Goal: Information Seeking & Learning: Check status

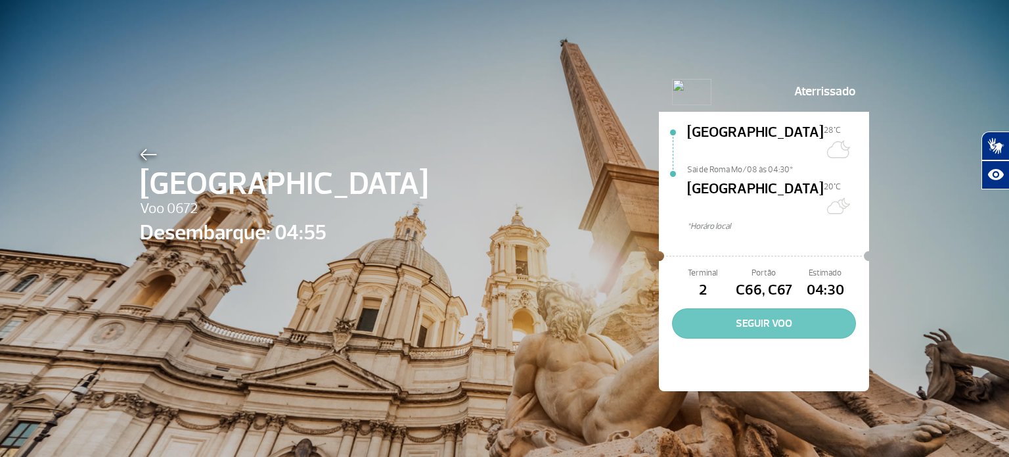
click at [766, 308] on button "SEGUIR VOO" at bounding box center [764, 323] width 184 height 30
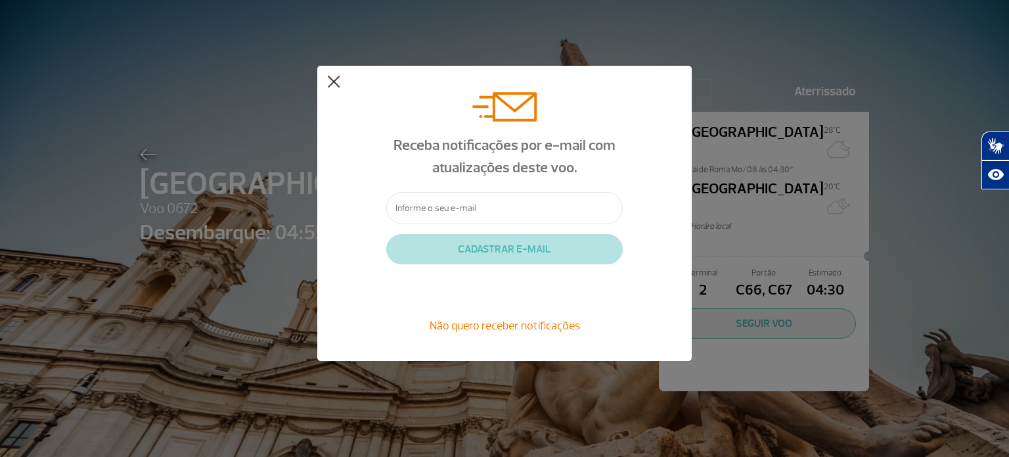
click at [333, 82] on button at bounding box center [333, 82] width 13 height 13
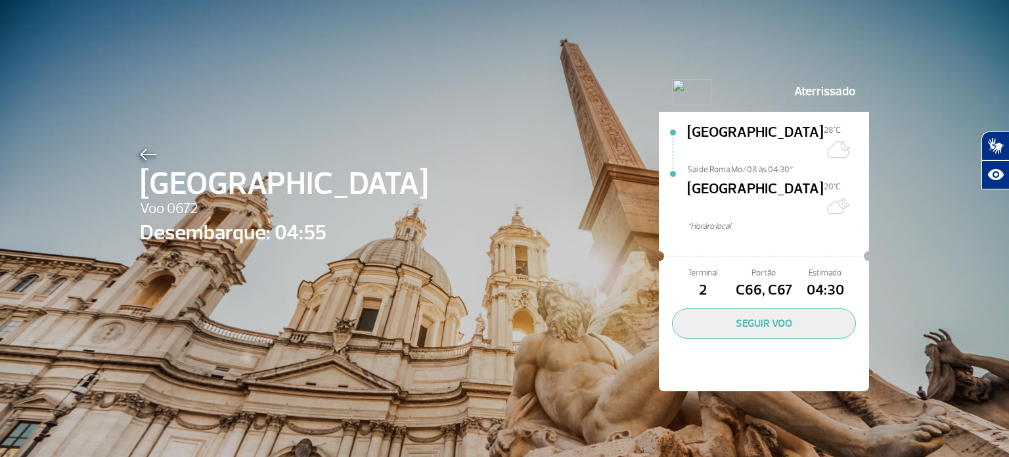
click at [133, 149] on div "Roma Voo 0672 Desembarque: 04:55 Aterrissado [GEOGRAPHIC_DATA] 28°C Sai de Roma…" at bounding box center [504, 212] width 749 height 424
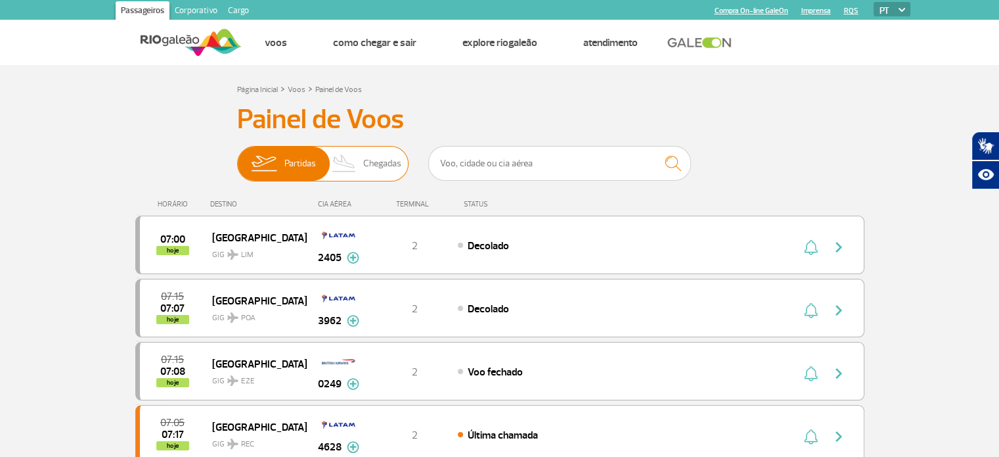
click at [376, 162] on span "Chegadas" at bounding box center [382, 164] width 38 height 34
click at [237, 157] on input "Partidas Chegadas" at bounding box center [237, 157] width 0 height 0
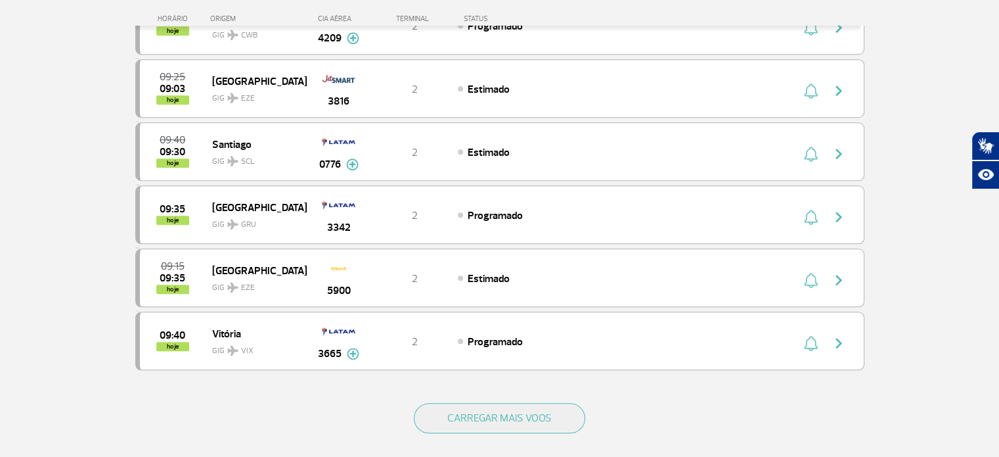
scroll to position [1248, 0]
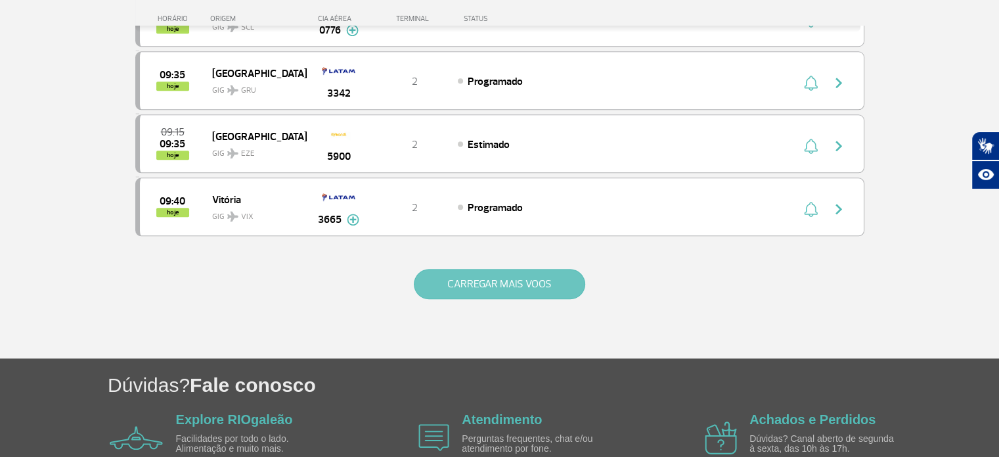
click at [534, 271] on button "CARREGAR MAIS VOOS" at bounding box center [500, 284] width 172 height 30
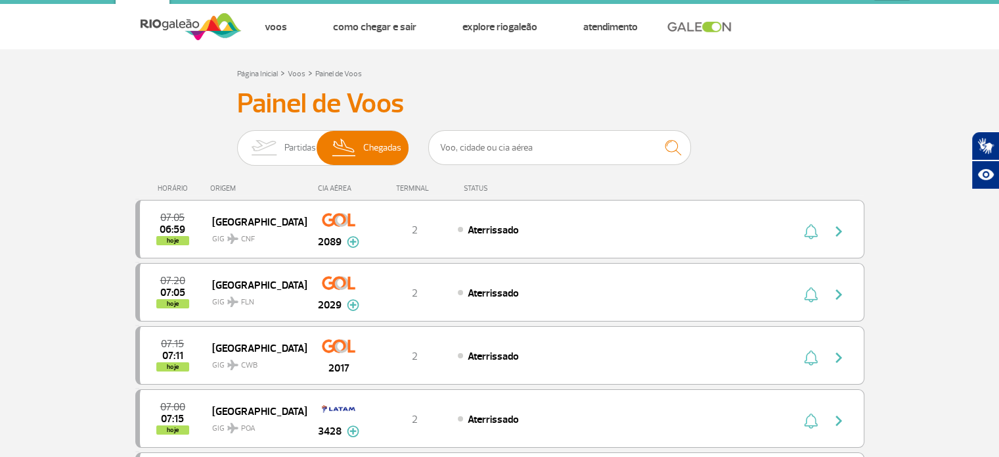
scroll to position [1, 0]
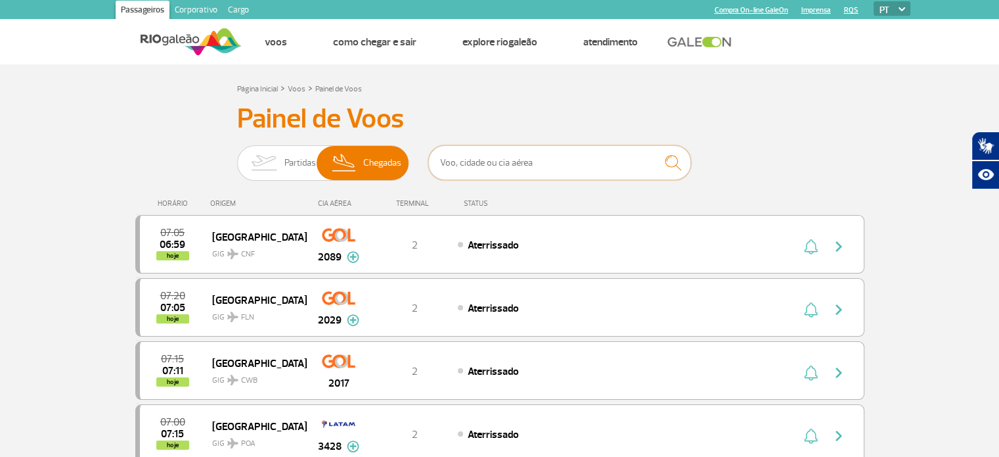
click at [580, 166] on input "text" at bounding box center [559, 162] width 263 height 35
type input "[GEOGRAPHIC_DATA]"
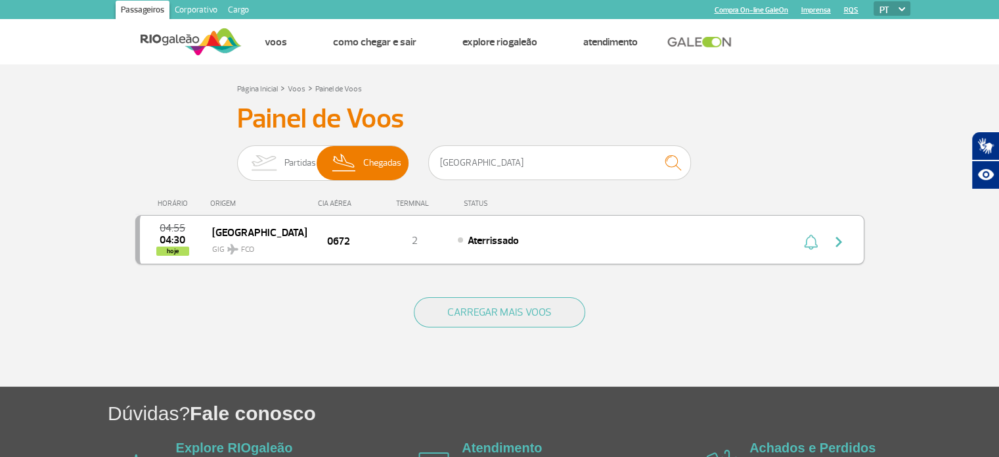
click at [839, 240] on img "button" at bounding box center [839, 242] width 16 height 16
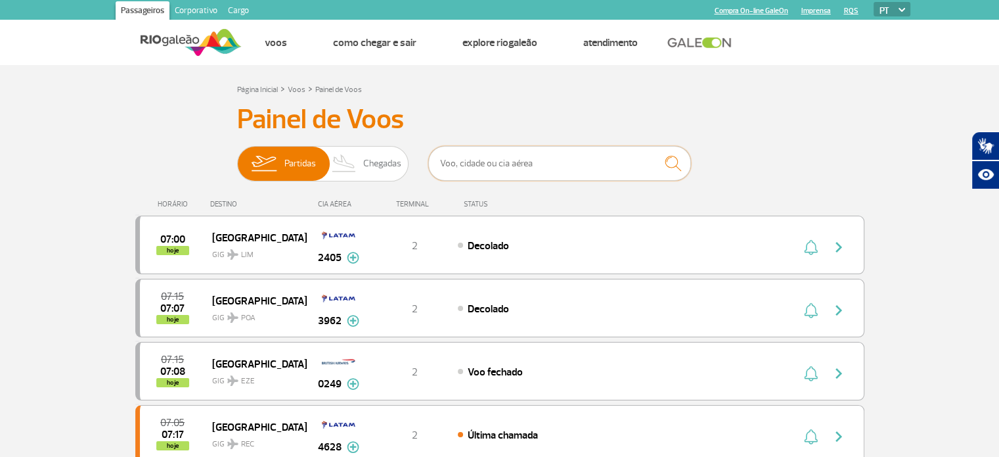
click at [534, 161] on input "text" at bounding box center [559, 163] width 263 height 35
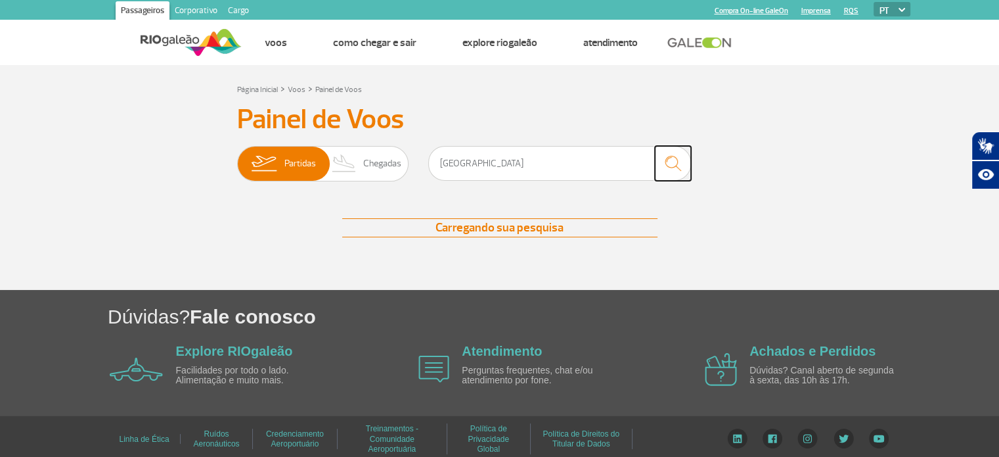
click at [670, 165] on img "submit" at bounding box center [673, 163] width 28 height 27
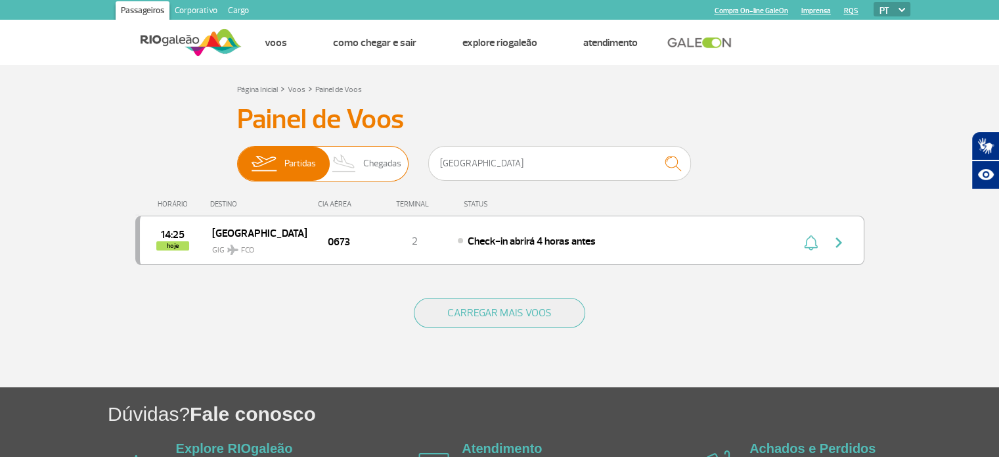
click at [376, 154] on span "Chegadas" at bounding box center [382, 164] width 38 height 34
click at [237, 157] on input "Partidas Chegadas" at bounding box center [237, 157] width 0 height 0
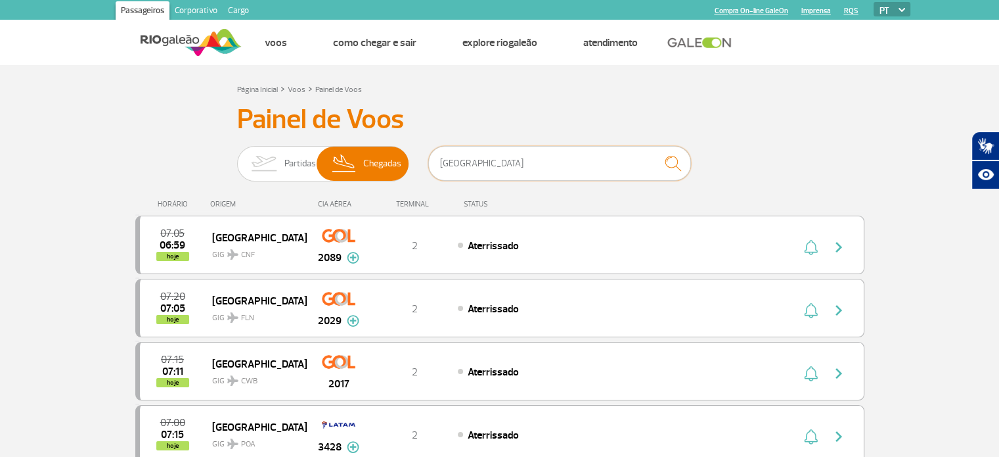
click at [470, 163] on input "[GEOGRAPHIC_DATA]" at bounding box center [559, 163] width 263 height 35
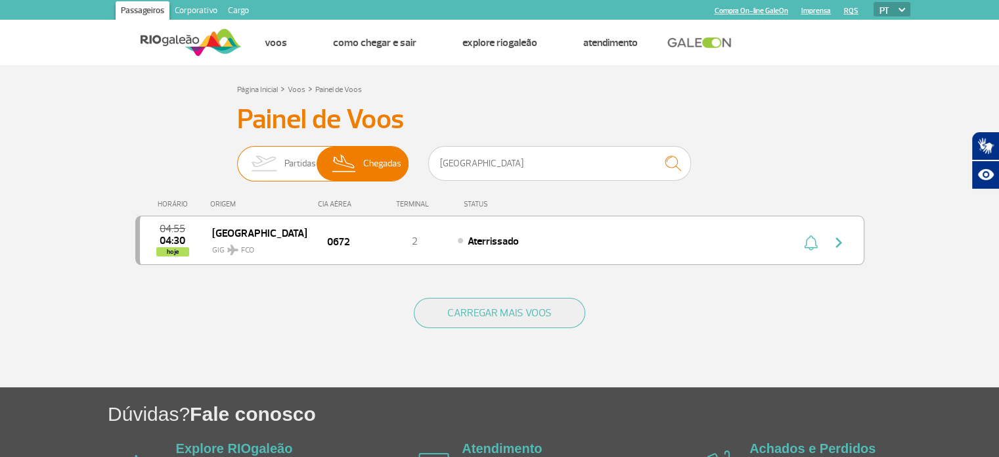
click at [281, 162] on img at bounding box center [263, 164] width 41 height 34
click at [237, 157] on input "Partidas Chegadas" at bounding box center [237, 157] width 0 height 0
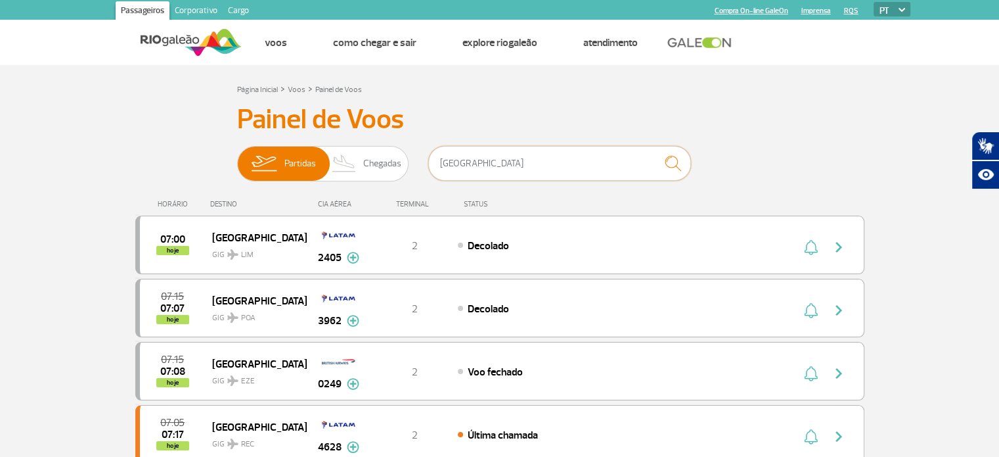
click at [518, 168] on input "[GEOGRAPHIC_DATA]" at bounding box center [559, 163] width 263 height 35
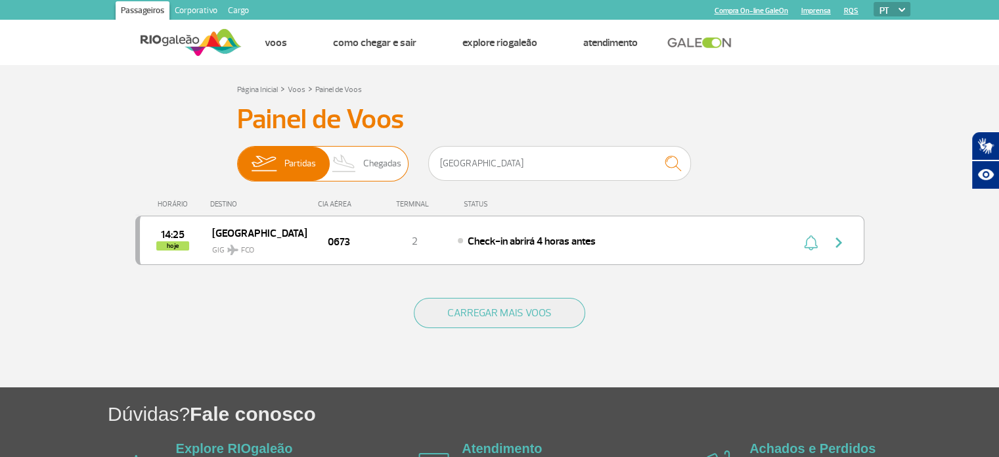
click at [386, 161] on span "Chegadas" at bounding box center [382, 164] width 38 height 34
click at [237, 157] on input "Partidas Chegadas" at bounding box center [237, 157] width 0 height 0
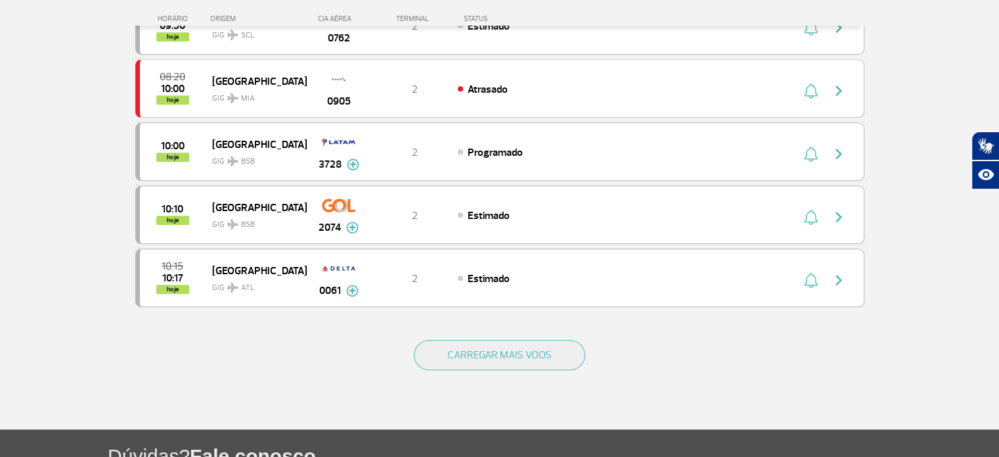
scroll to position [1312, 0]
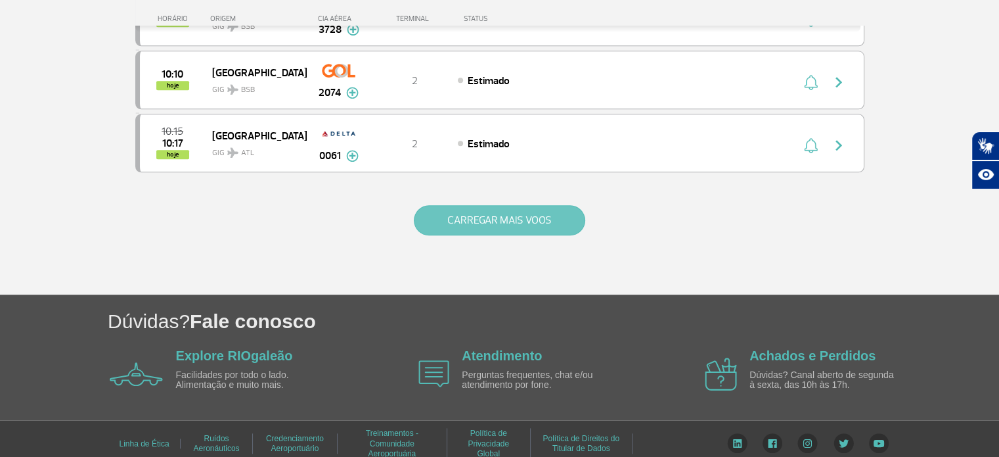
click at [484, 205] on button "CARREGAR MAIS VOOS" at bounding box center [500, 220] width 172 height 30
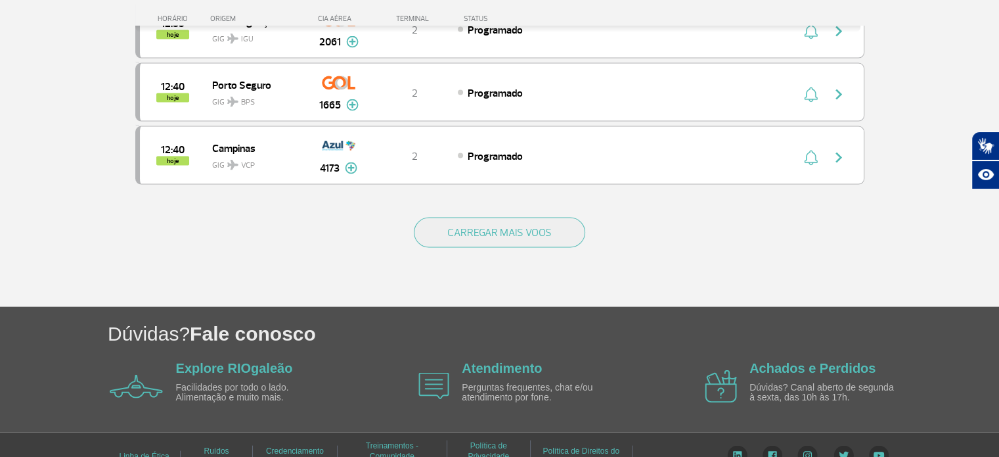
scroll to position [2563, 0]
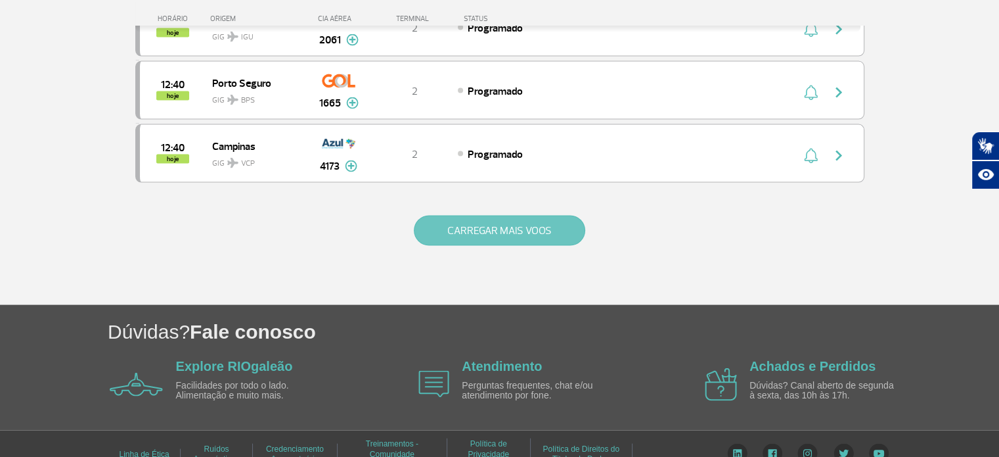
click at [509, 216] on button "CARREGAR MAIS VOOS" at bounding box center [500, 231] width 172 height 30
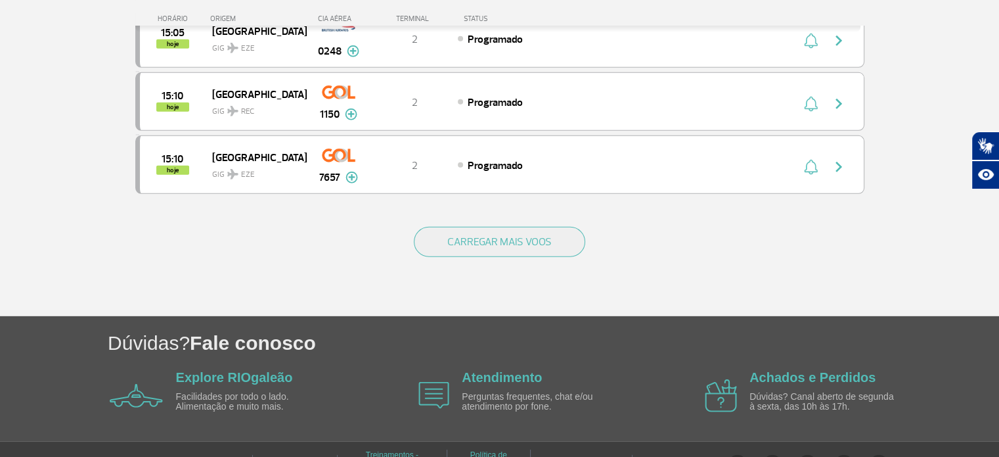
scroll to position [3814, 0]
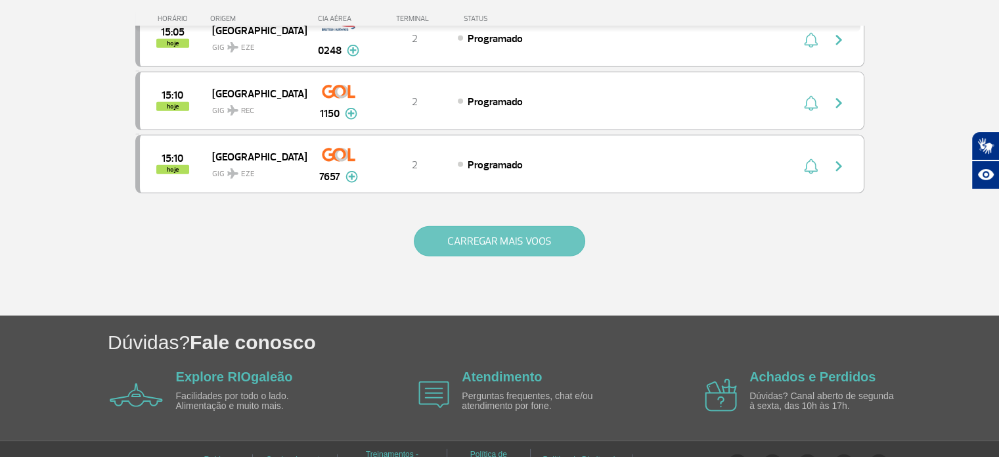
click at [486, 226] on button "CARREGAR MAIS VOOS" at bounding box center [500, 241] width 172 height 30
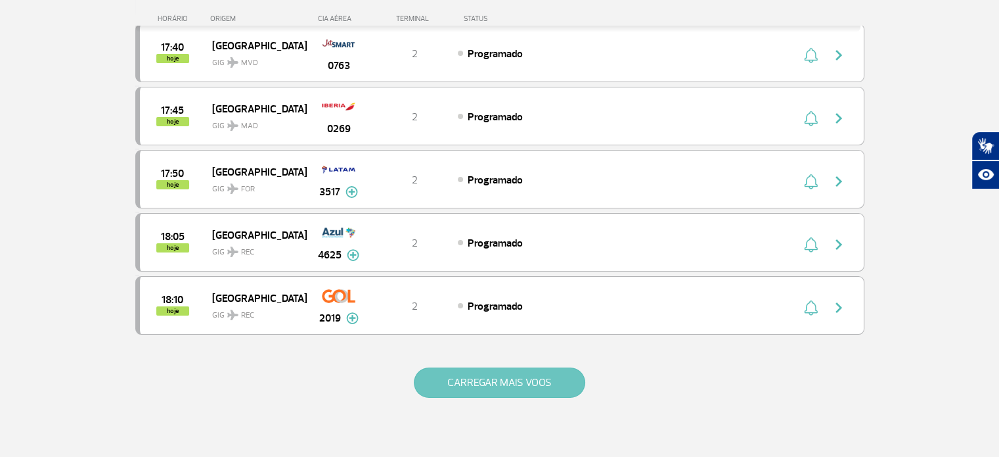
scroll to position [4932, 0]
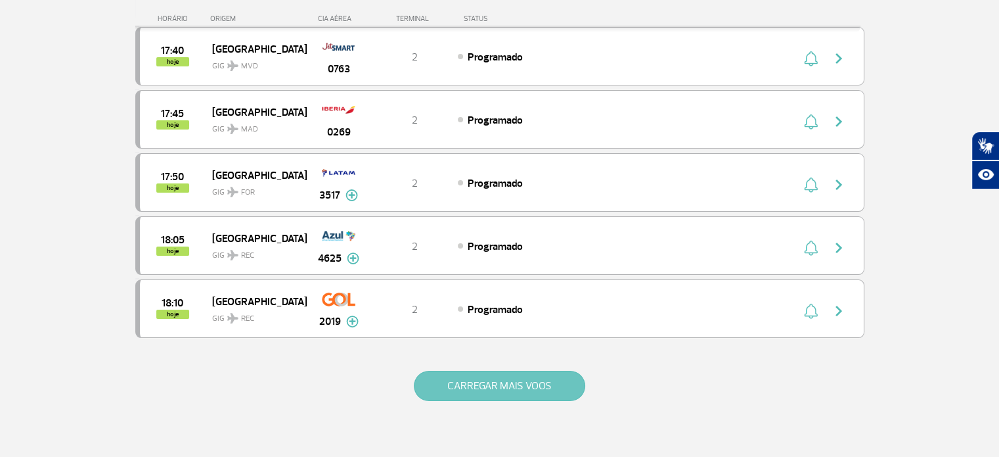
click at [495, 371] on button "CARREGAR MAIS VOOS" at bounding box center [500, 386] width 172 height 30
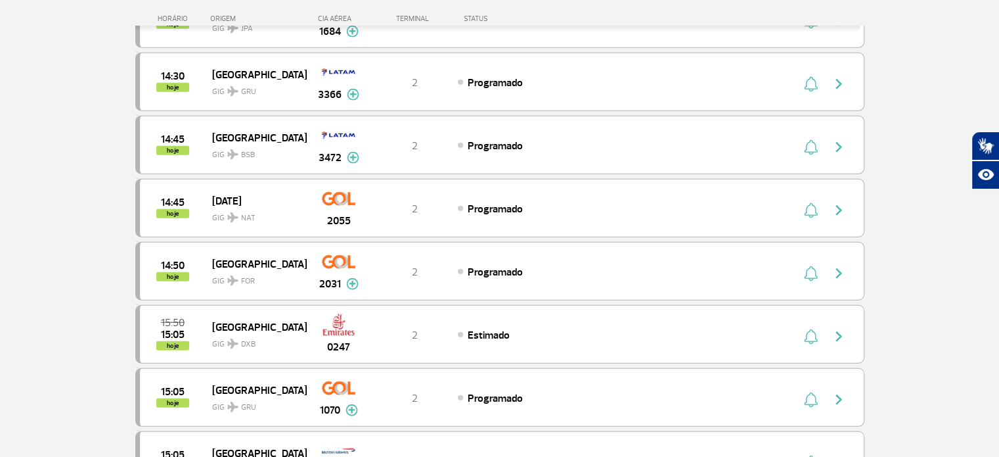
scroll to position [0, 0]
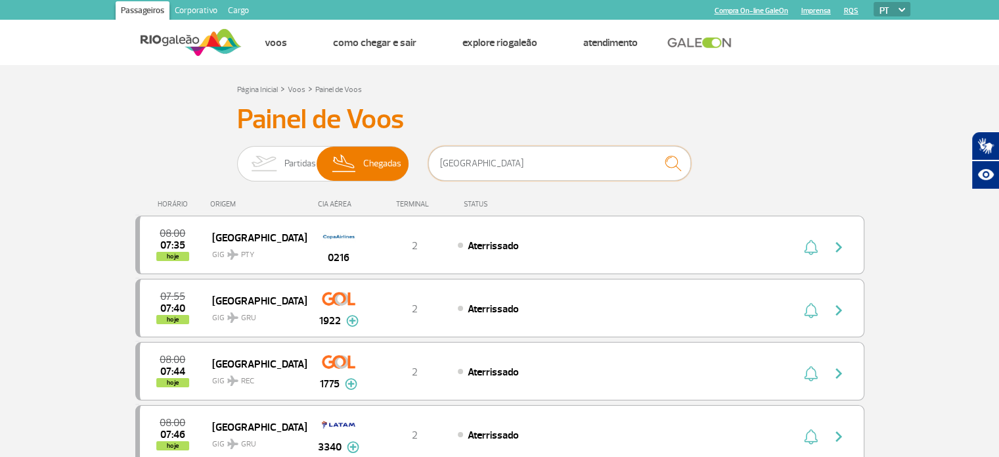
click at [469, 167] on input "[GEOGRAPHIC_DATA]" at bounding box center [559, 163] width 263 height 35
drag, startPoint x: 469, startPoint y: 167, endPoint x: 451, endPoint y: 166, distance: 17.8
click at [451, 166] on input "[GEOGRAPHIC_DATA]" at bounding box center [559, 163] width 263 height 35
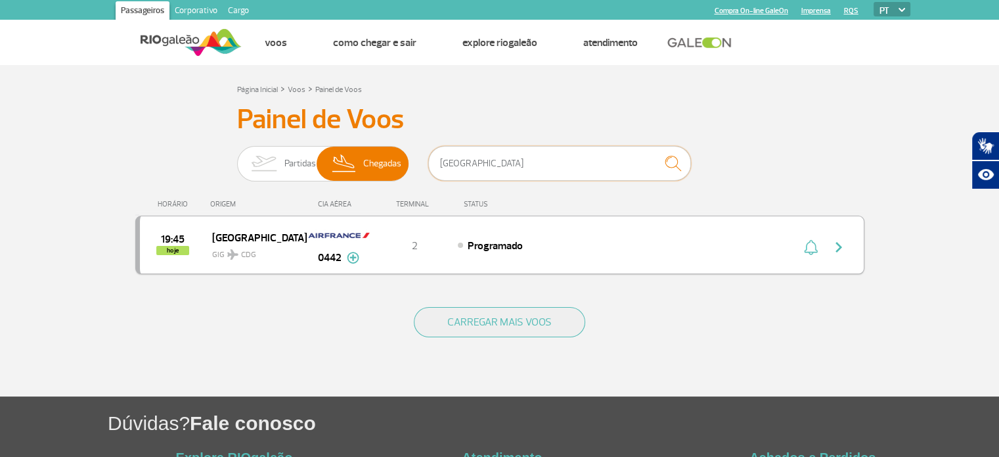
type input "[GEOGRAPHIC_DATA]"
click at [352, 257] on img at bounding box center [353, 258] width 12 height 12
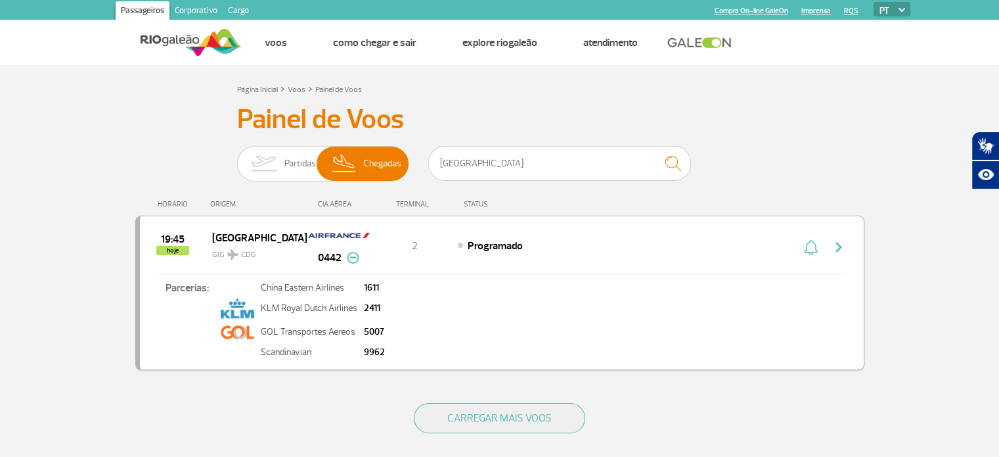
click at [354, 258] on img at bounding box center [353, 258] width 12 height 12
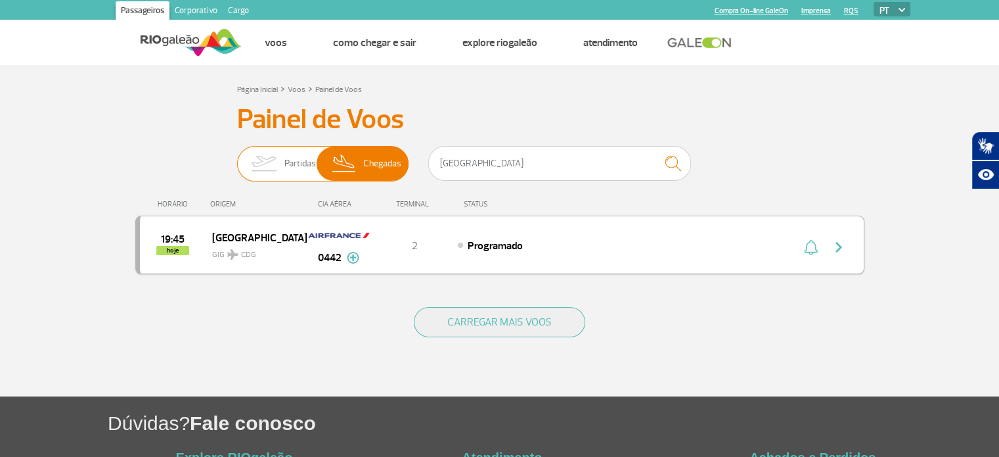
click at [303, 165] on span "Partidas" at bounding box center [301, 164] width 32 height 34
click at [237, 157] on input "Partidas Chegadas" at bounding box center [237, 157] width 0 height 0
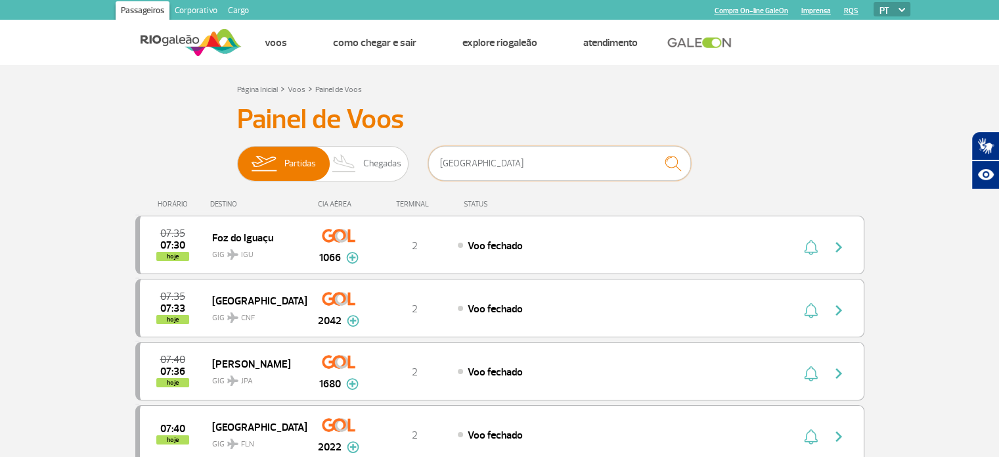
click at [502, 160] on input "[GEOGRAPHIC_DATA]" at bounding box center [559, 163] width 263 height 35
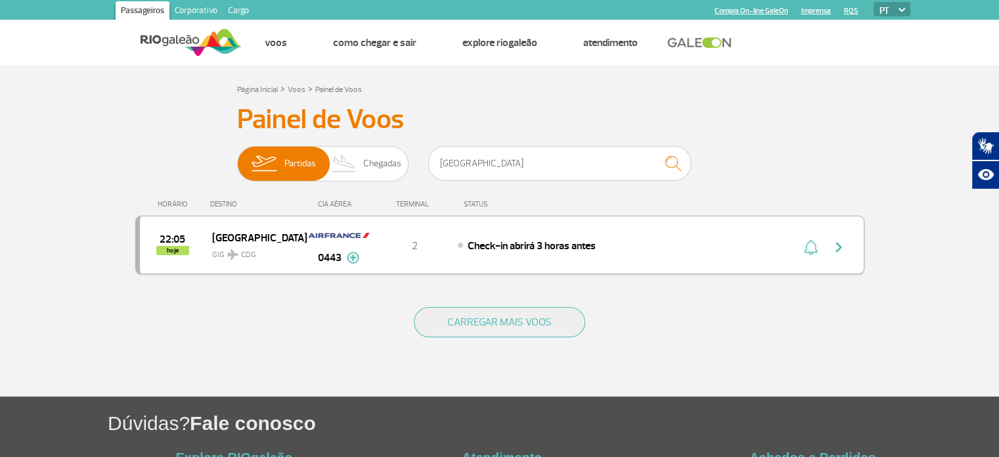
click at [304, 257] on div "Paris GIG CDG" at bounding box center [259, 245] width 94 height 32
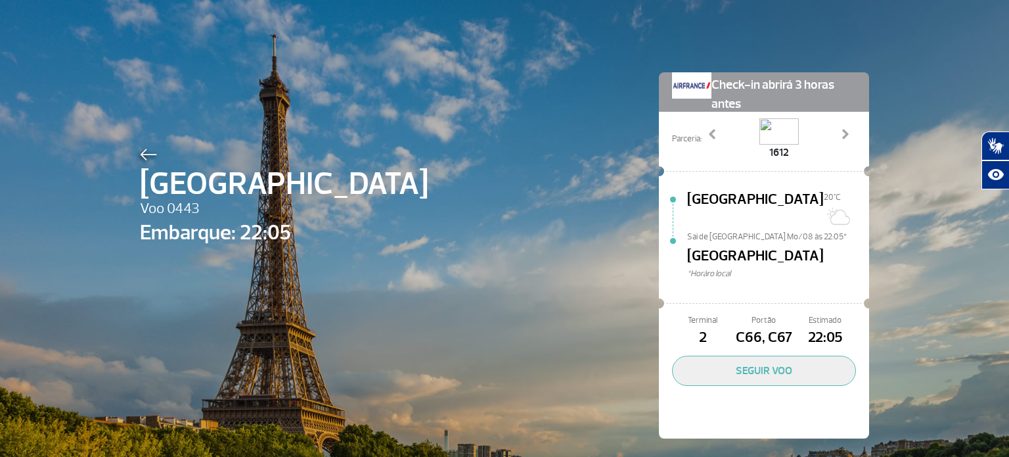
click at [352, 258] on div "Paris Voo 0443 Embarque: 22:05 Check-in abrirá 3 horas antes Parceria: 1612 241…" at bounding box center [504, 235] width 749 height 471
